Goal: Find specific page/section

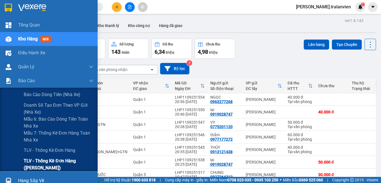
click at [30, 160] on span "TLV - Thống kê đơn hàng (Kế toán)" at bounding box center [59, 164] width 70 height 14
